Goal: Check status: Check status

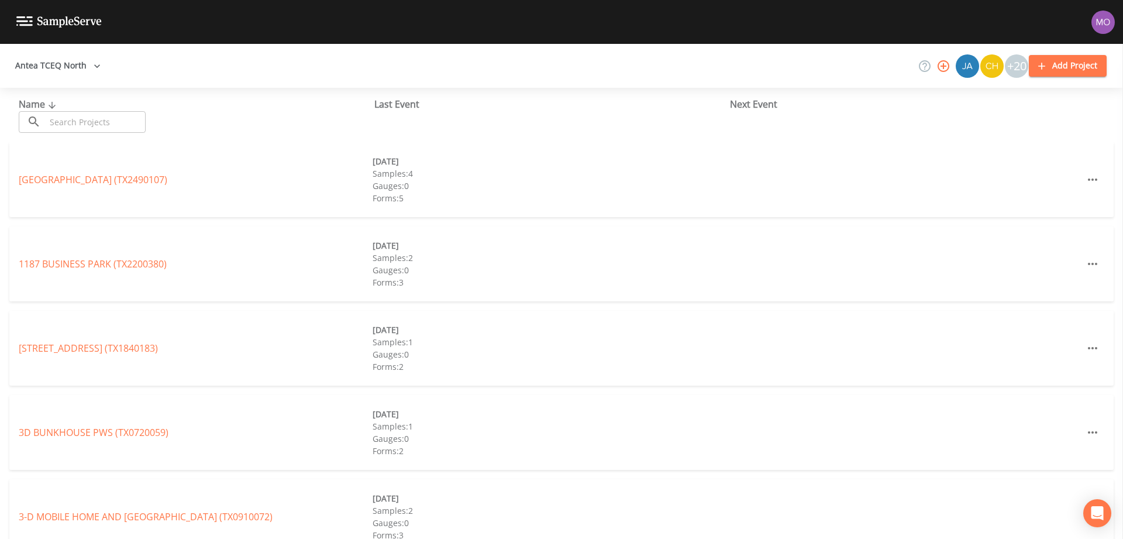
click at [88, 124] on input "text" at bounding box center [96, 122] width 100 height 22
paste input "TX2200063"
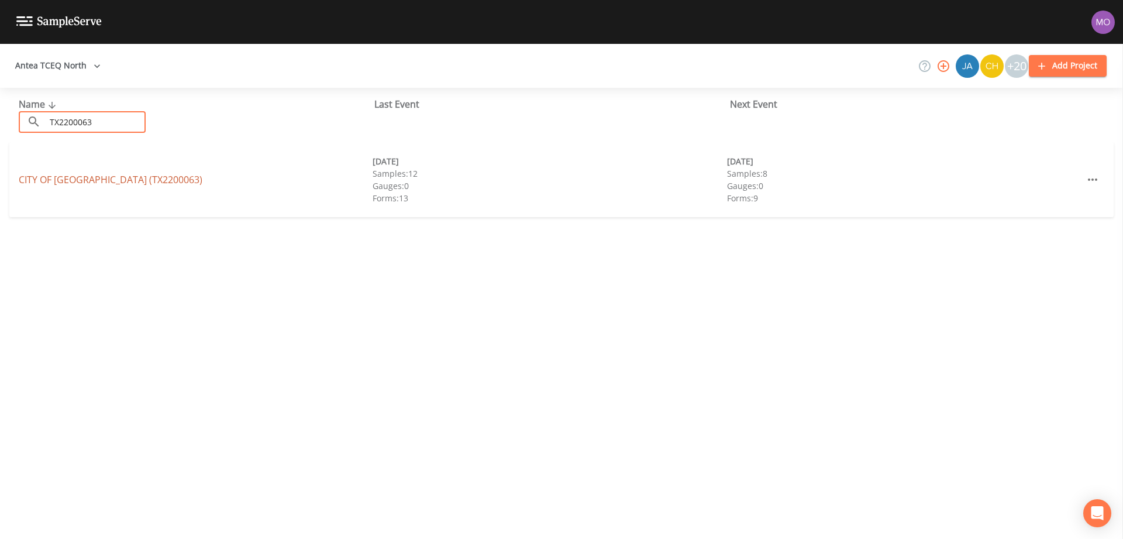
type input "TX2200063"
click at [115, 177] on link "CITY OF NORTH RICHLAND HILLS (TX2200063)" at bounding box center [111, 179] width 184 height 13
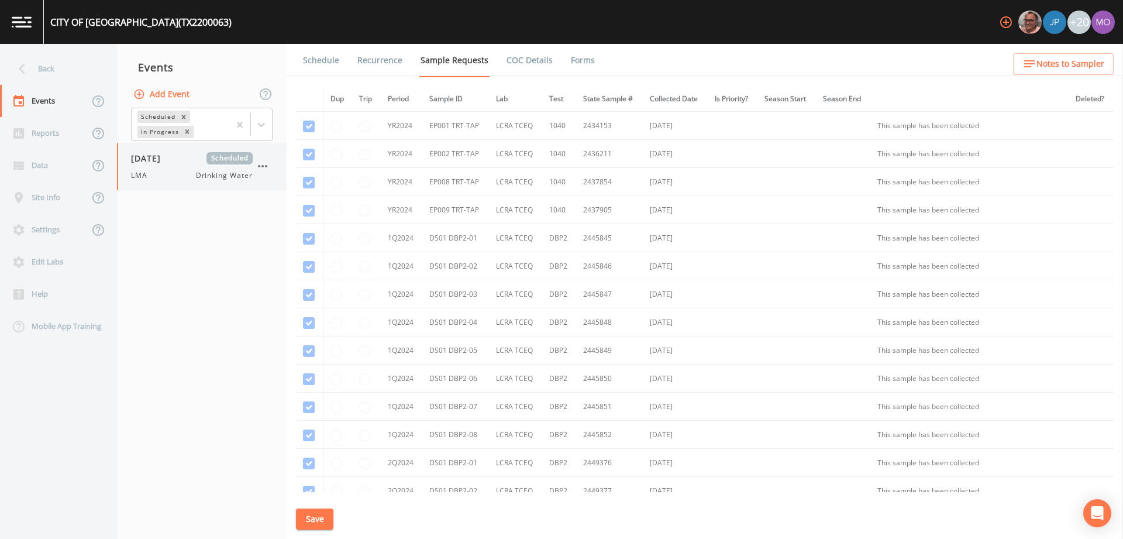
click at [180, 178] on div "LMA Drinking Water" at bounding box center [192, 175] width 122 height 11
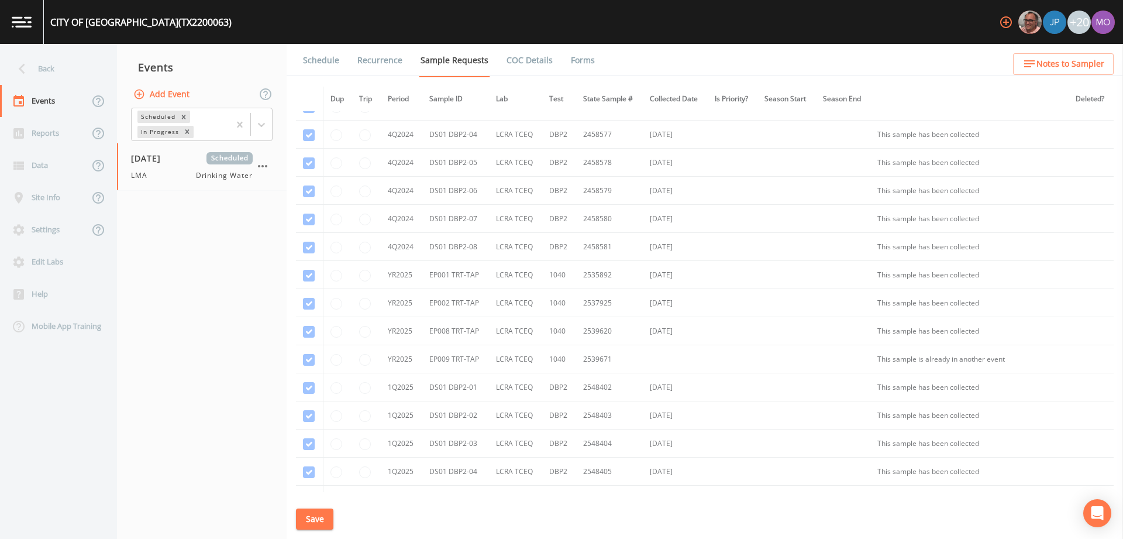
scroll to position [868, 0]
